Goal: Book appointment/travel/reservation

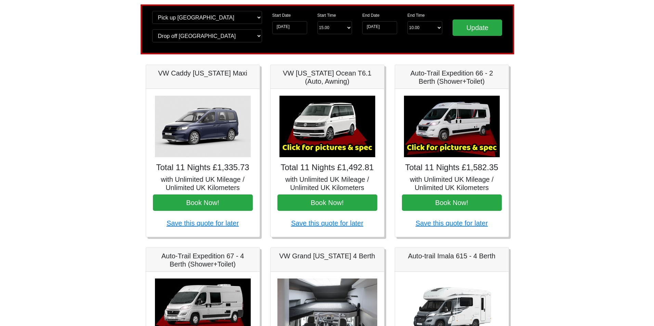
scroll to position [34, 0]
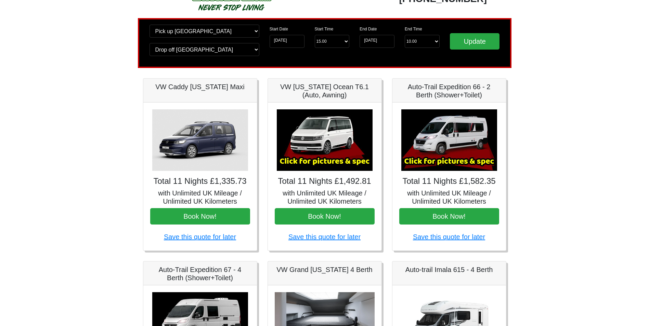
click at [457, 139] on img at bounding box center [449, 140] width 96 height 62
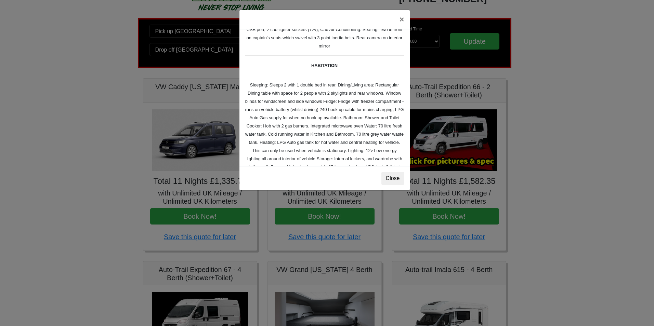
scroll to position [103, 0]
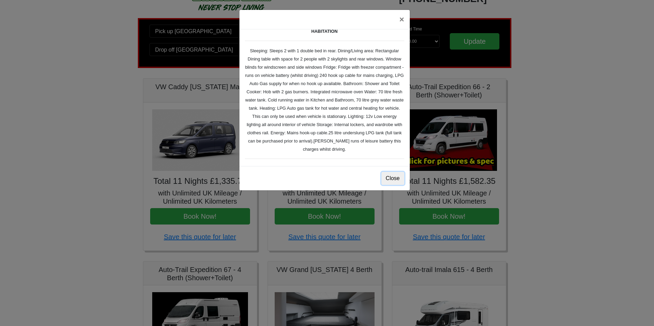
click at [400, 180] on button "Close" at bounding box center [393, 178] width 23 height 13
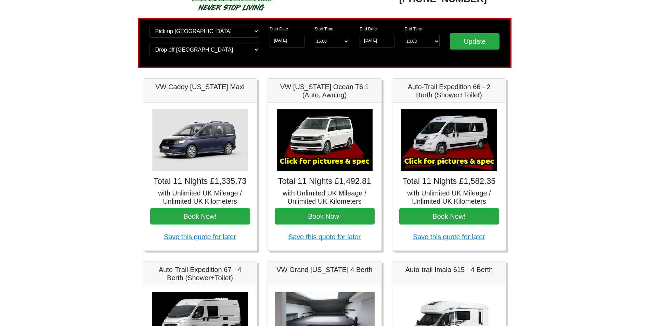
click at [448, 161] on img at bounding box center [449, 140] width 96 height 62
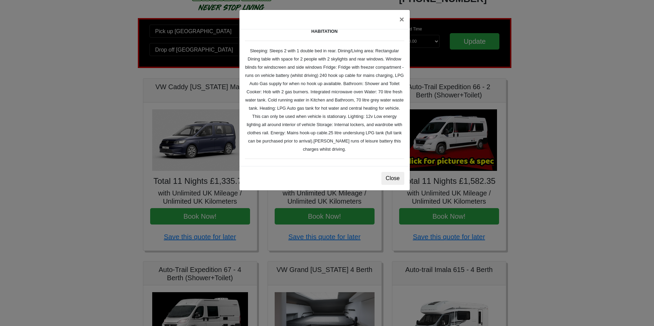
click at [449, 144] on div "× Fiat [PERSON_NAME] L 2 Spec TECHNICAL DATA Engine: Fiat Ducato 115bhp, 2 litr…" at bounding box center [327, 163] width 654 height 326
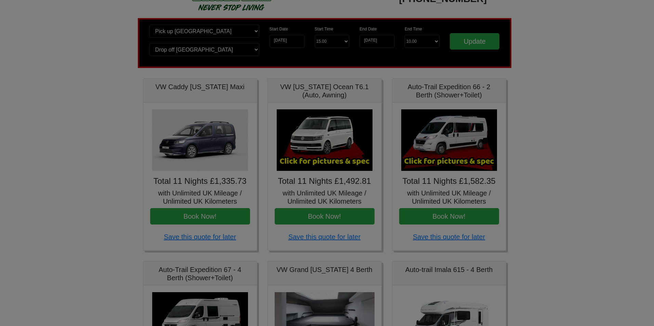
click at [449, 144] on body "CENTRAL RESERVATIONS FOR ALL ENQUIRIES [PHONE_NUMBER] Easicampers Booking : Sea…" at bounding box center [327, 307] width 654 height 683
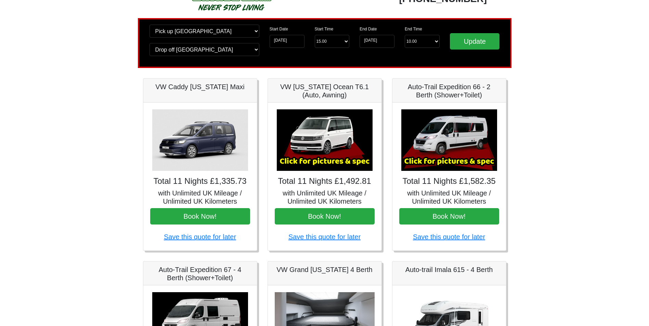
click at [449, 144] on img at bounding box center [449, 140] width 96 height 62
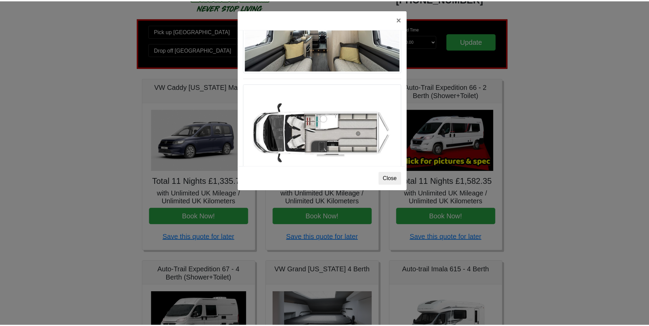
scroll to position [404, 0]
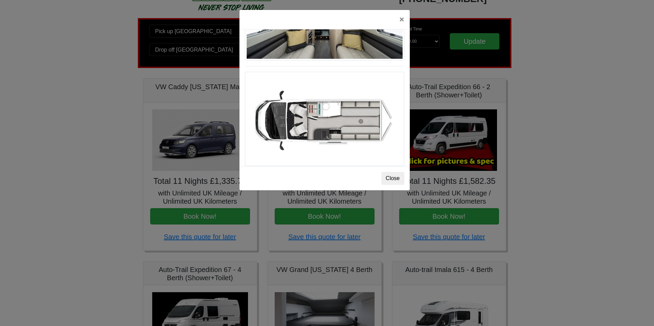
click at [332, 120] on img at bounding box center [324, 119] width 159 height 94
drag, startPoint x: 332, startPoint y: 120, endPoint x: 400, endPoint y: 21, distance: 119.6
click at [400, 21] on button "×" at bounding box center [402, 19] width 16 height 19
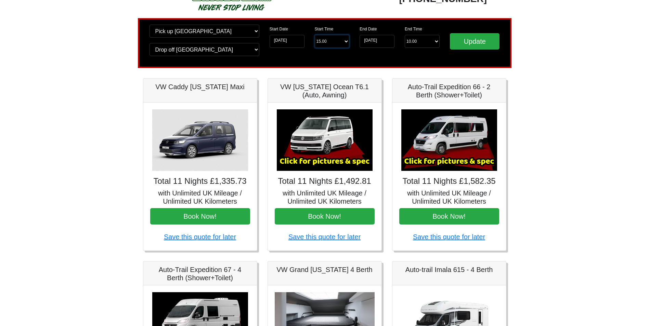
click at [347, 41] on select "Start Time 15.00 -------- 11.00 am ([DATE] & [DATE] Only) 12.00 pm ([DATE]) 13.…" at bounding box center [332, 41] width 35 height 13
select select "13.00"
click at [315, 35] on select "Start Time 15.00 -------- 11.00 am ([DATE] & [DATE] Only) 12.00 pm ([DATE]) 13.…" at bounding box center [332, 41] width 35 height 13
click at [468, 46] on input "Update" at bounding box center [475, 41] width 50 height 16
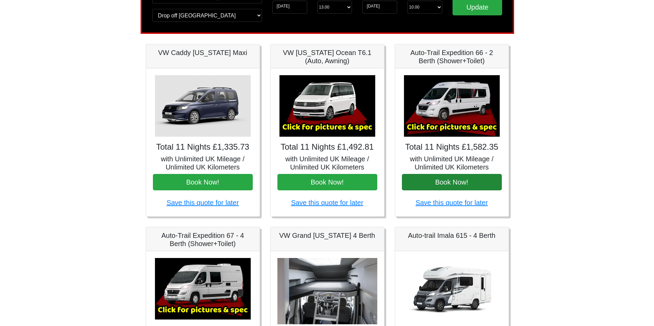
scroll to position [103, 0]
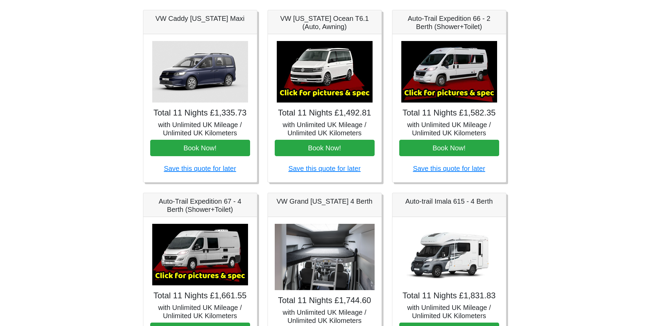
click at [439, 73] on img at bounding box center [449, 72] width 96 height 62
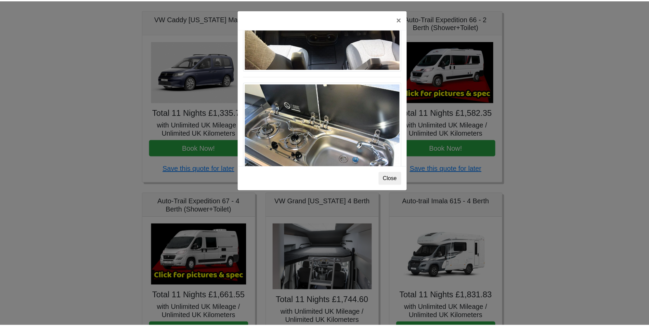
scroll to position [712, 0]
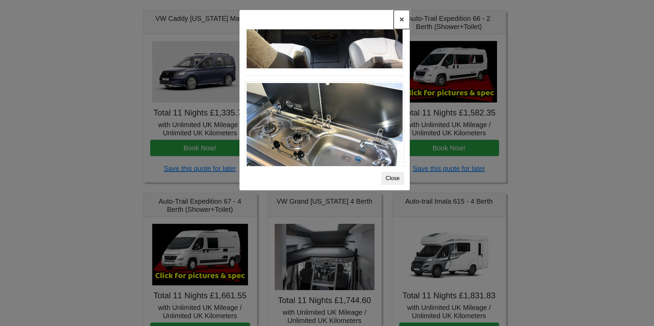
click at [402, 21] on button "×" at bounding box center [402, 19] width 16 height 19
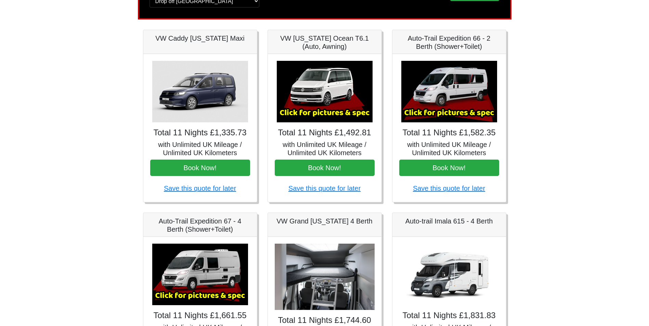
scroll to position [0, 0]
